Goal: Task Accomplishment & Management: Complete application form

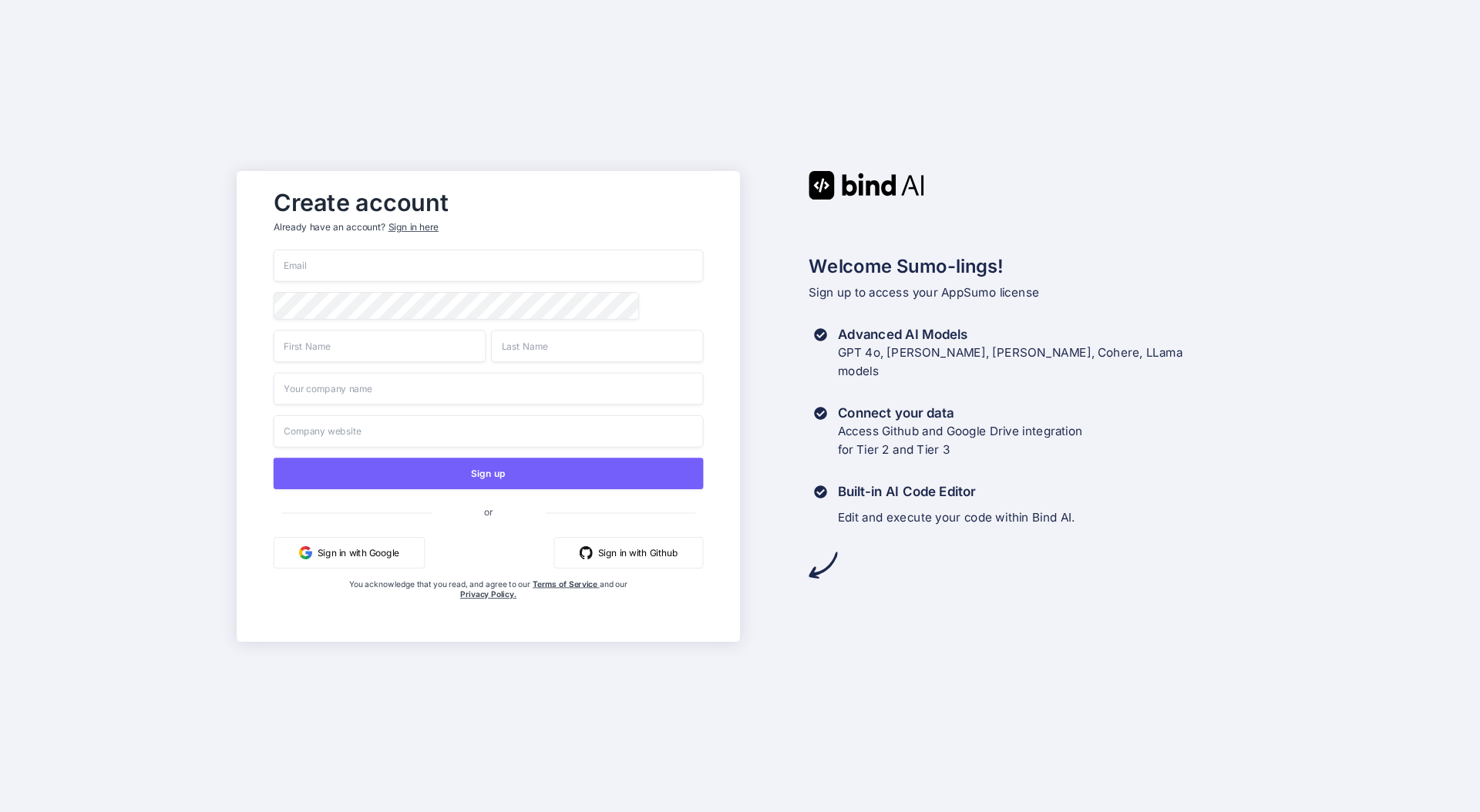
click at [491, 263] on input "email" at bounding box center [488, 266] width 430 height 33
type input "[EMAIL_ADDRESS][DOMAIN_NAME]"
click at [407, 359] on input "text" at bounding box center [379, 346] width 212 height 33
type input "[PERSON_NAME]"
click at [400, 390] on input "text" at bounding box center [488, 388] width 430 height 33
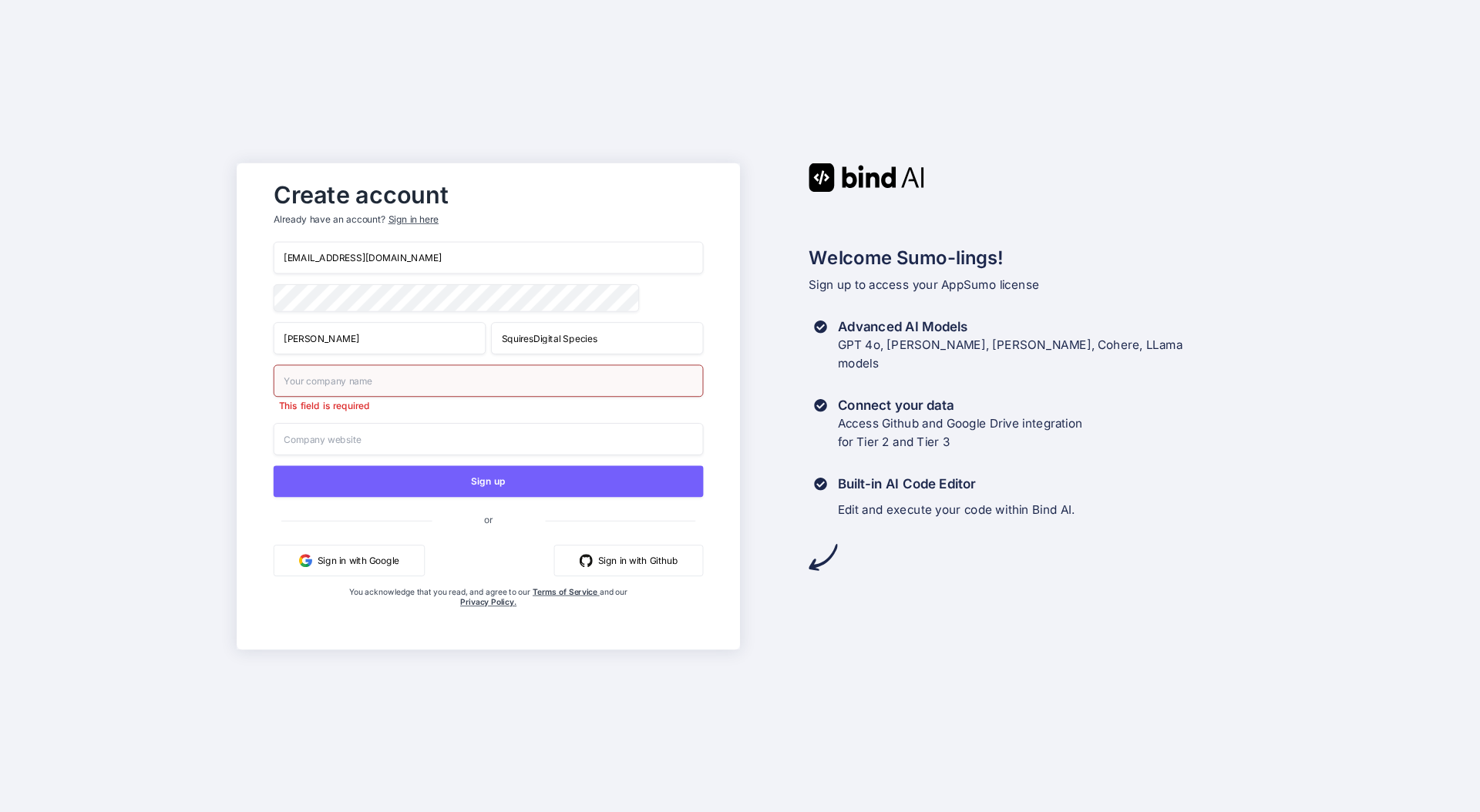
drag, startPoint x: 535, startPoint y: 342, endPoint x: 666, endPoint y: 340, distance: 131.0
click at [666, 340] on input "SquiresDigital Species" at bounding box center [597, 338] width 212 height 33
type input "[PERSON_NAME]"
paste input "Digital Species"
type input "Digital Species"
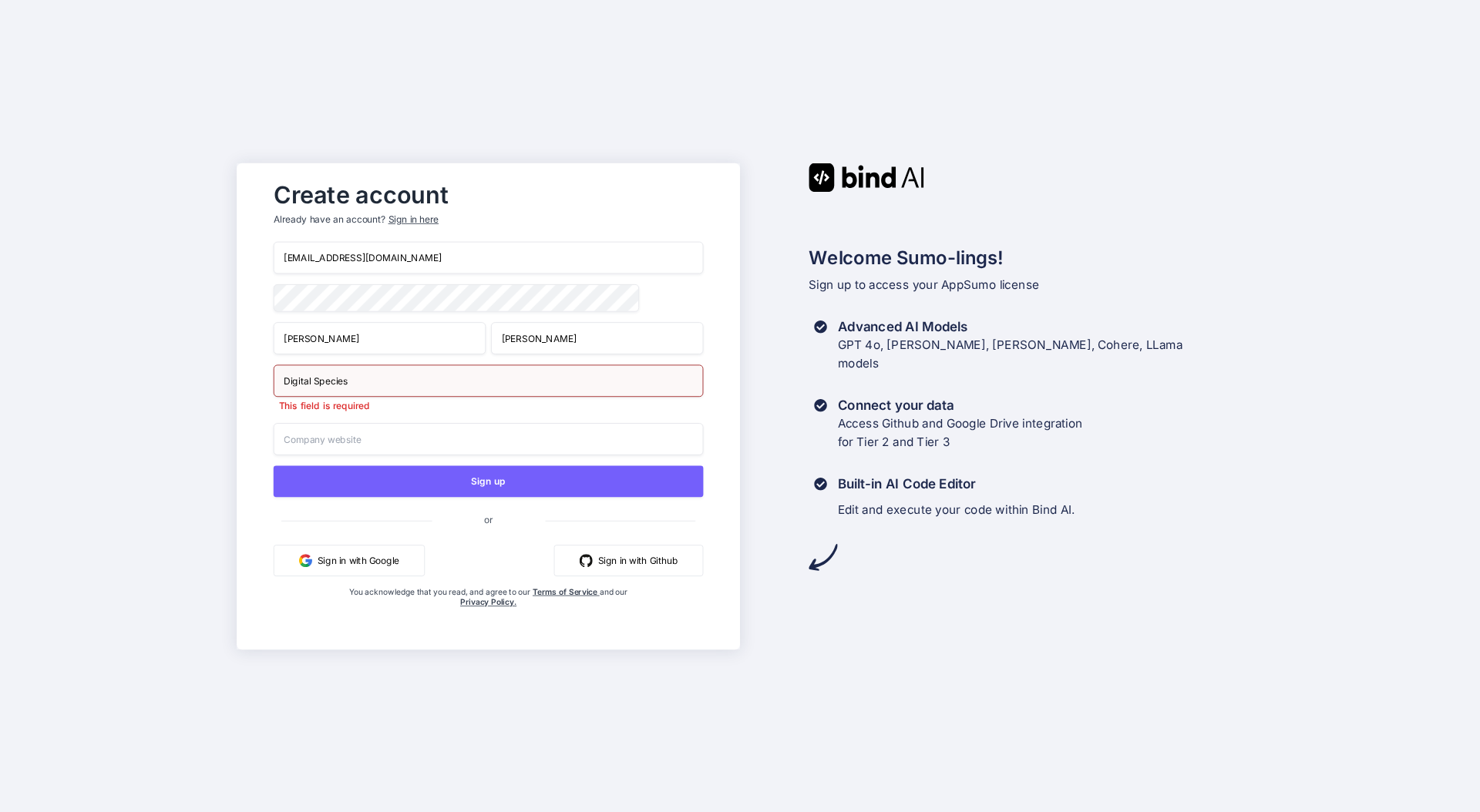
click at [612, 440] on input "text" at bounding box center [488, 439] width 430 height 33
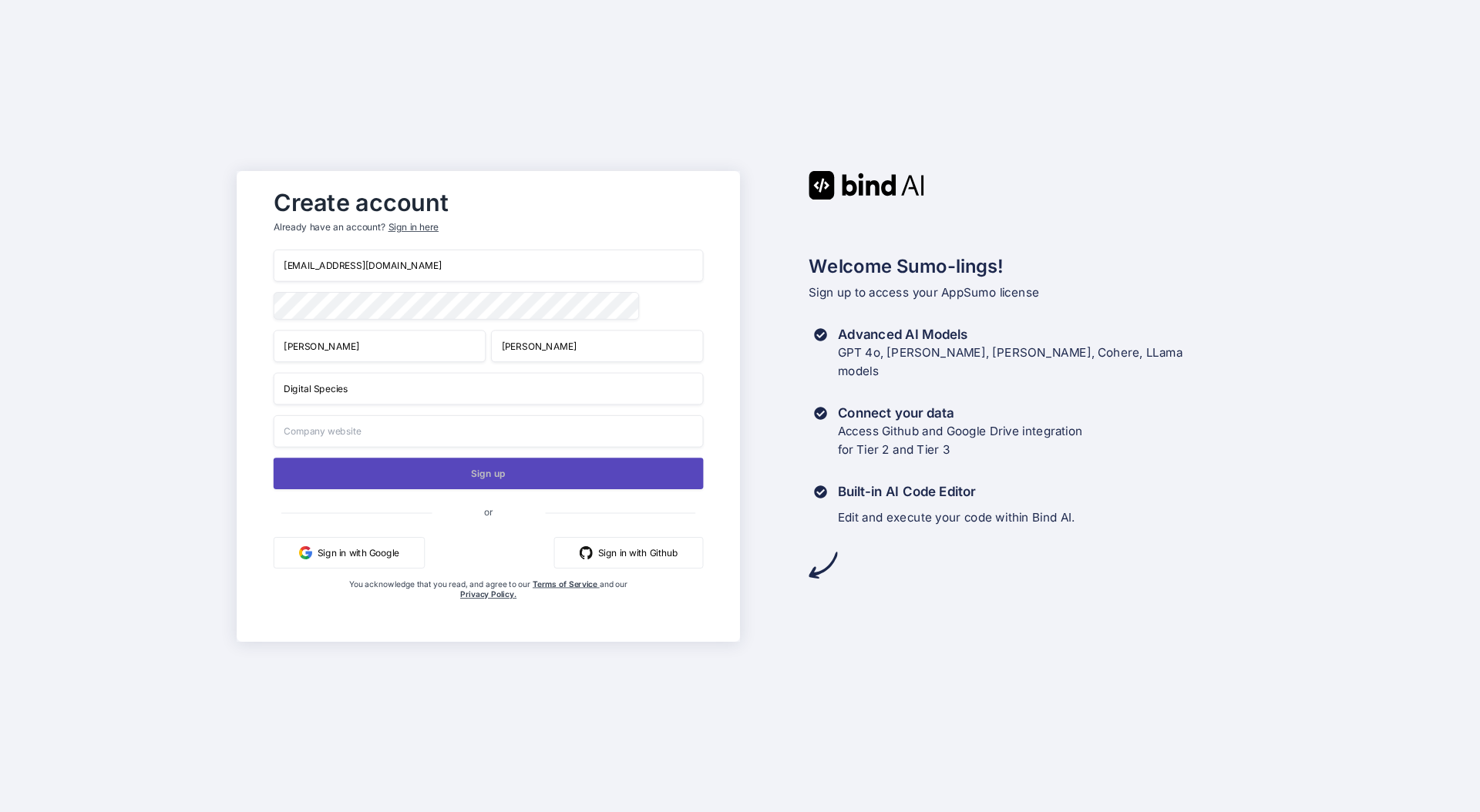
click at [495, 476] on button "Sign up" at bounding box center [488, 474] width 430 height 32
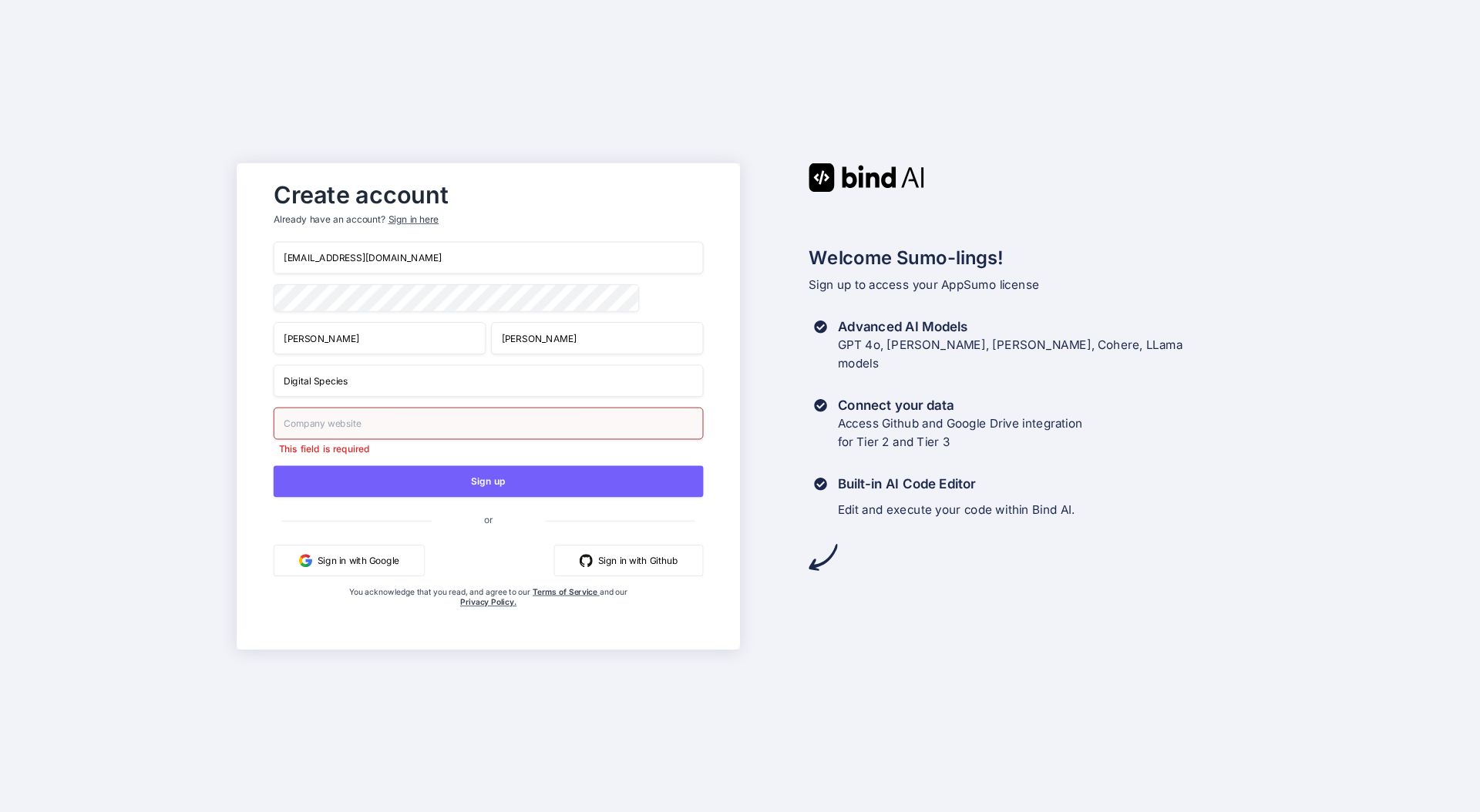
click at [483, 438] on input "text" at bounding box center [488, 423] width 430 height 33
paste input "Digital Species"
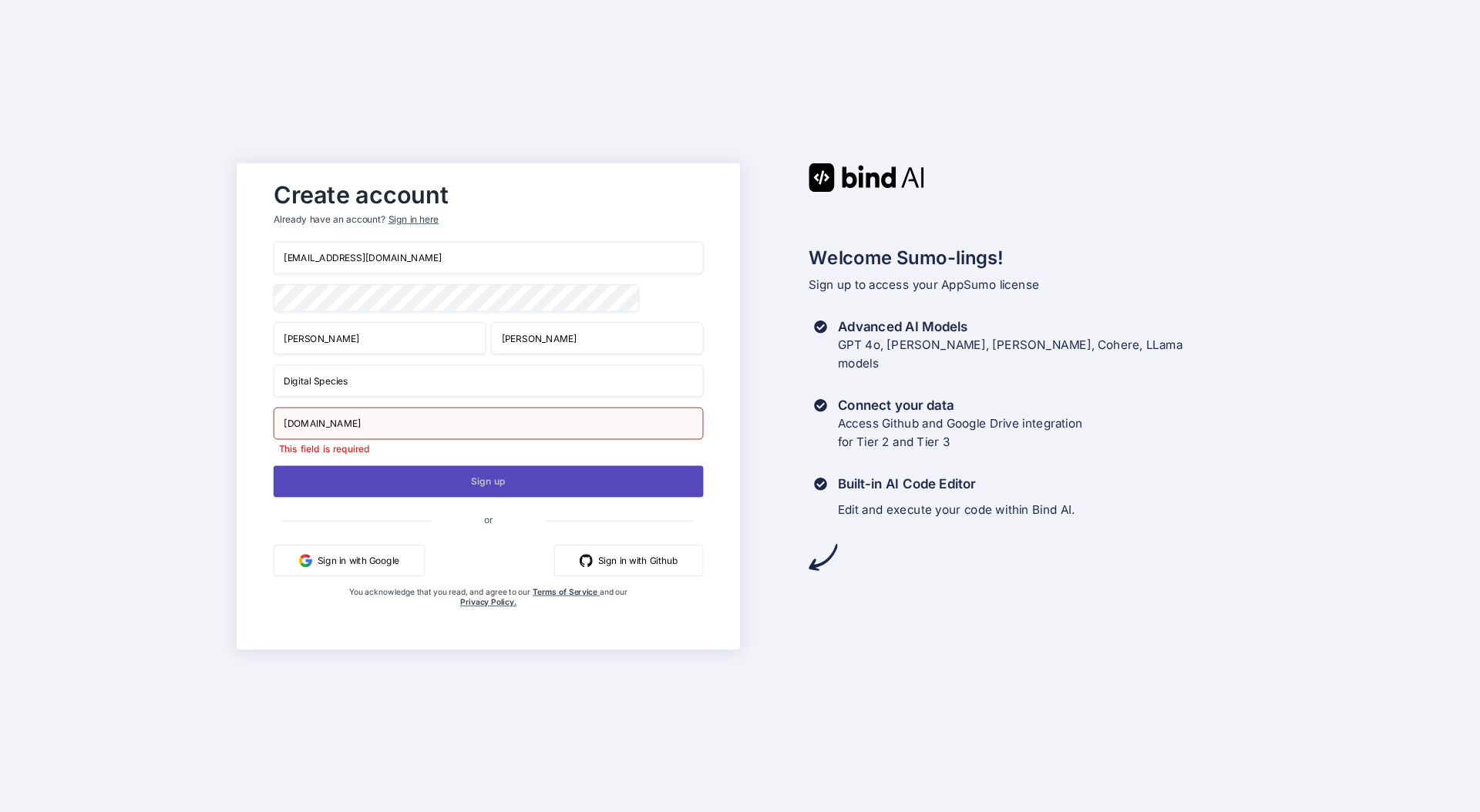
type input "[DOMAIN_NAME]"
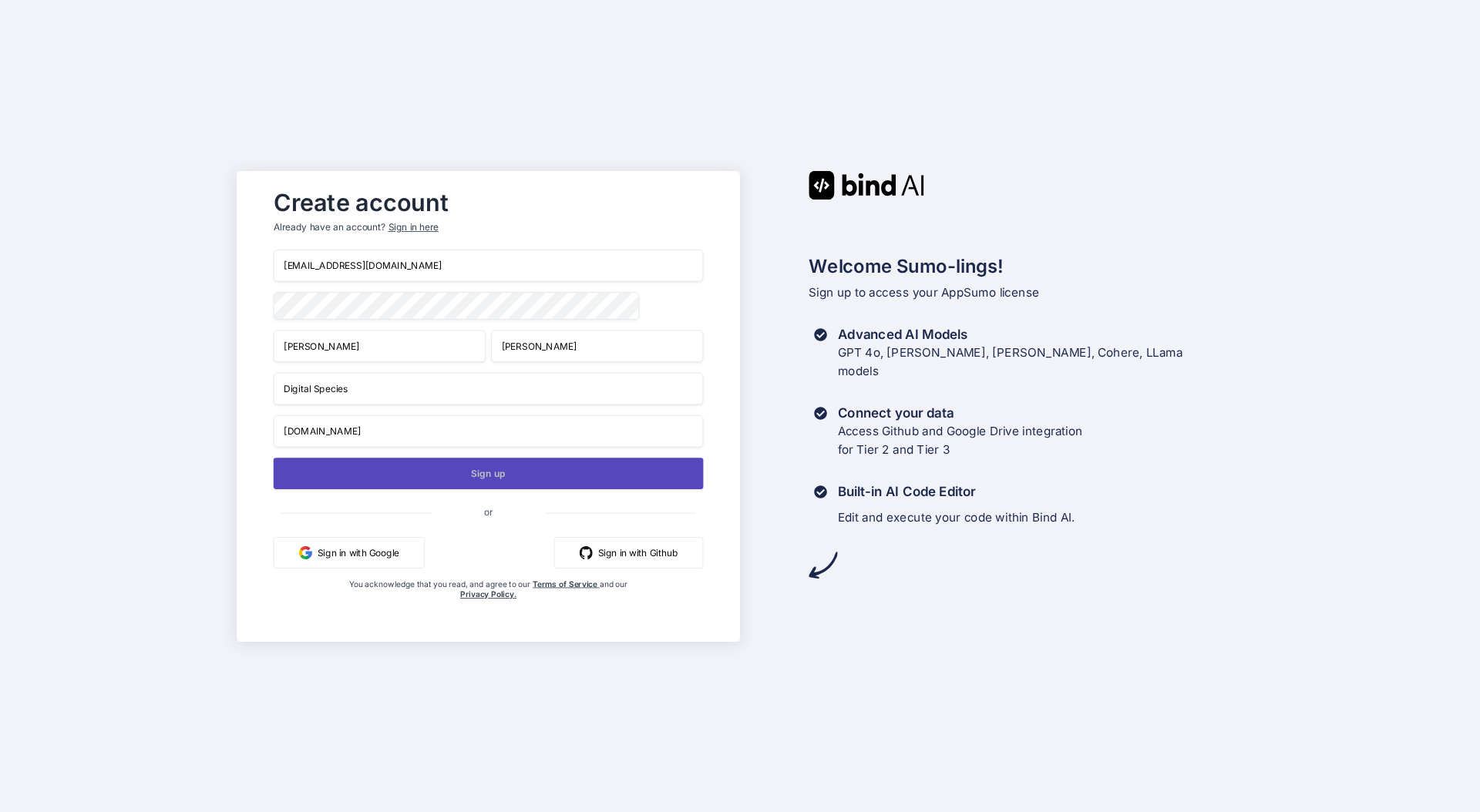
click at [492, 479] on button "Sign up" at bounding box center [488, 474] width 430 height 32
